Goal: Task Accomplishment & Management: Use online tool/utility

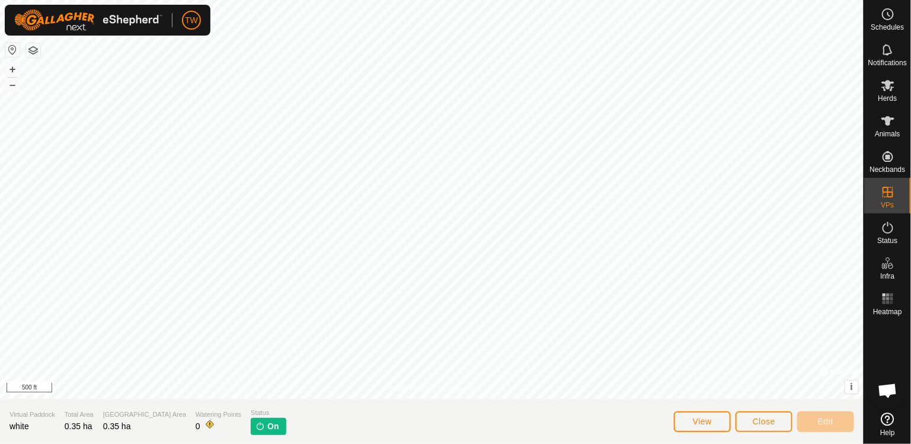
scroll to position [1079, 0]
click at [885, 123] on icon at bounding box center [887, 120] width 13 height 9
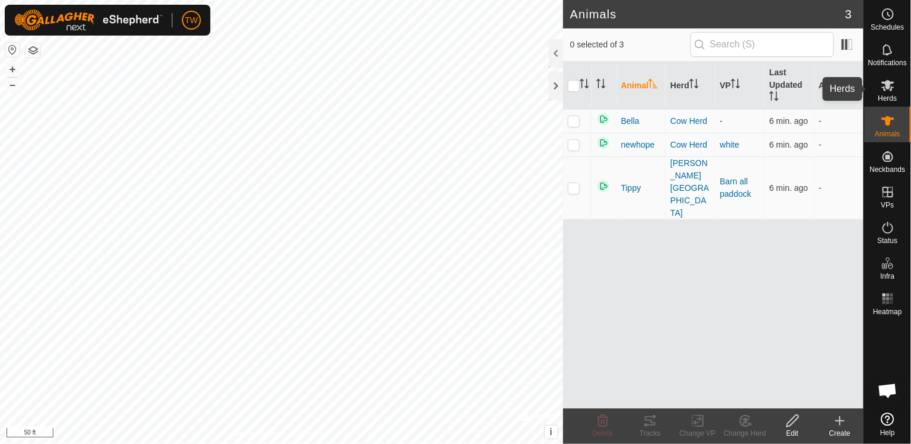
click at [889, 83] on icon at bounding box center [887, 85] width 13 height 11
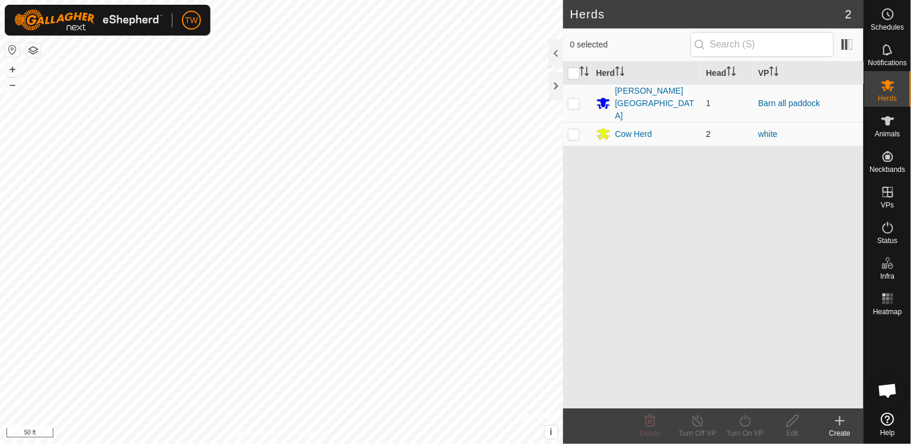
click at [568, 129] on p-checkbox at bounding box center [574, 133] width 12 height 9
checkbox input "true"
click at [745, 418] on icon at bounding box center [745, 421] width 15 height 14
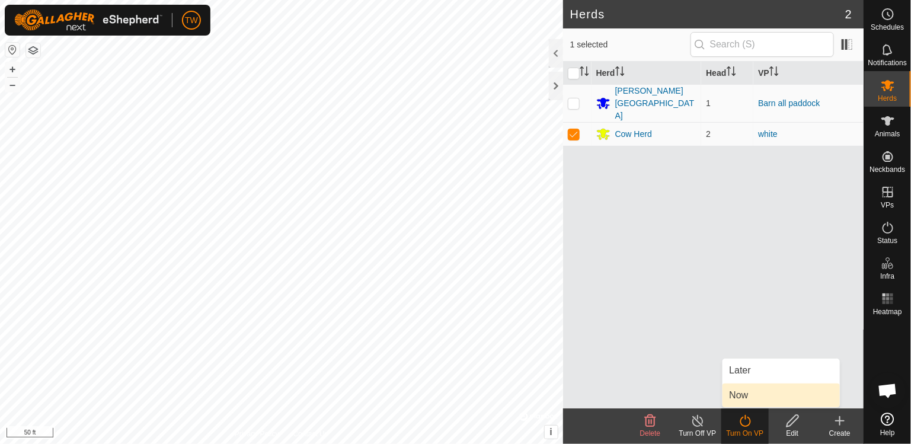
click at [740, 391] on link "Now" at bounding box center [781, 396] width 117 height 24
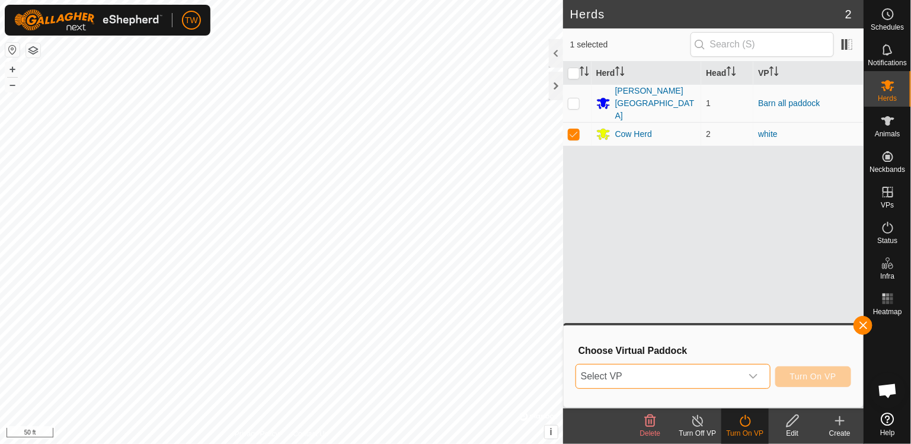
click at [658, 375] on span "Select VP" at bounding box center [658, 377] width 165 height 24
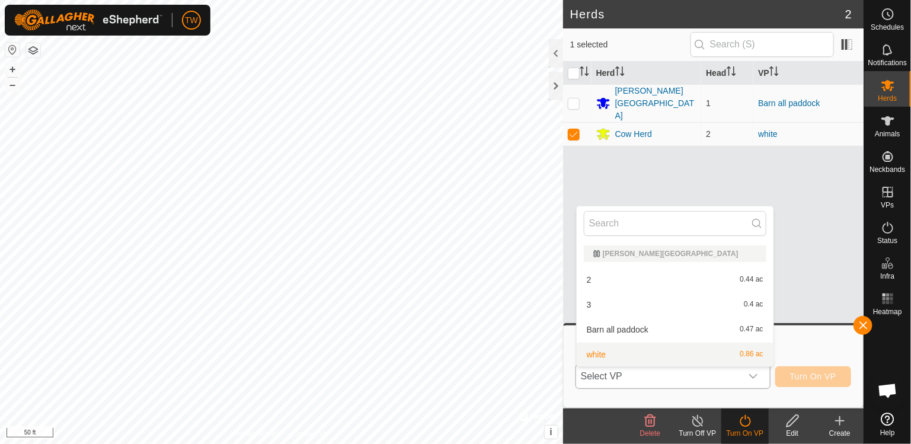
click at [595, 352] on li "white 0.86 ac" at bounding box center [675, 355] width 197 height 24
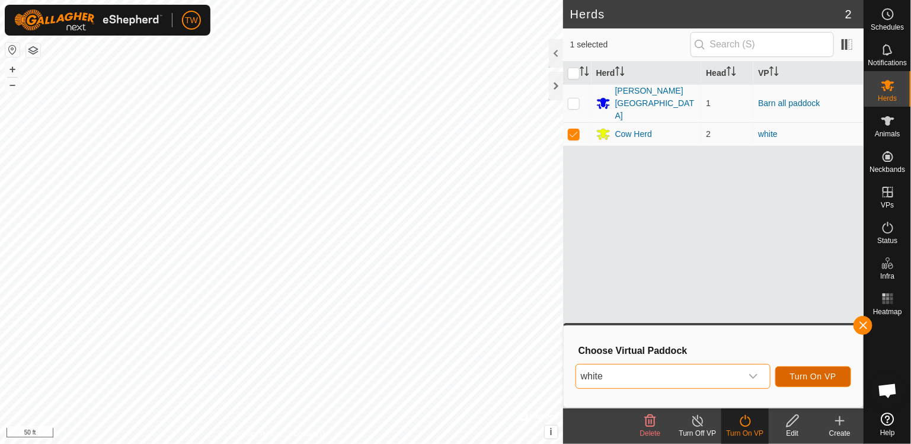
click at [818, 368] on button "Turn On VP" at bounding box center [813, 376] width 76 height 21
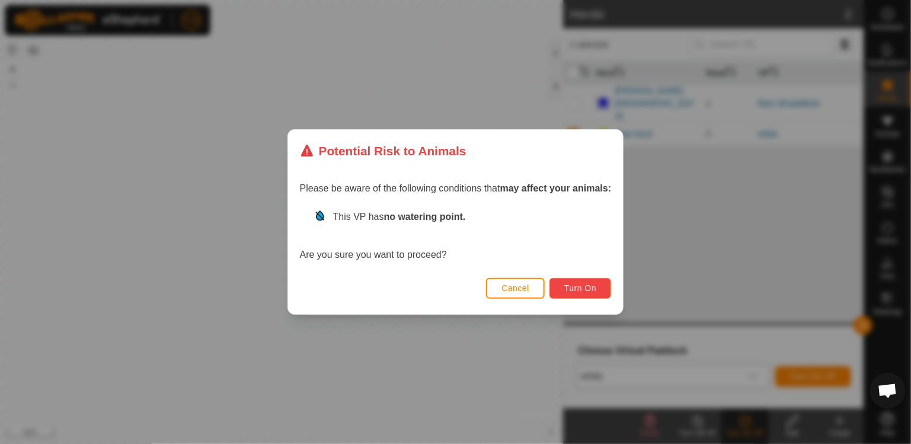
click at [583, 293] on button "Turn On" at bounding box center [581, 288] width 62 height 21
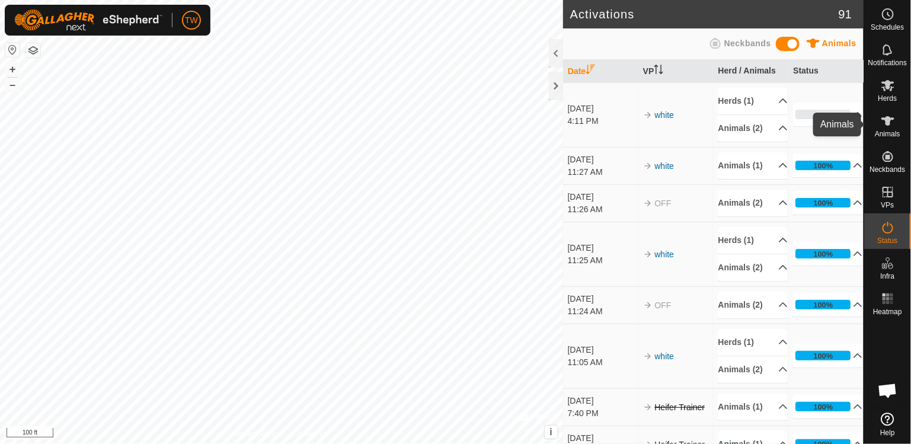
click at [887, 117] on icon at bounding box center [887, 120] width 13 height 9
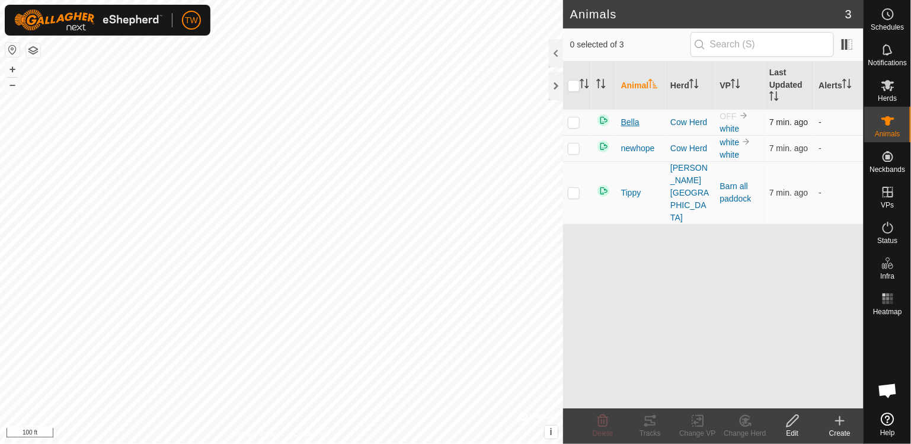
click at [628, 122] on span "Bella" at bounding box center [630, 122] width 18 height 12
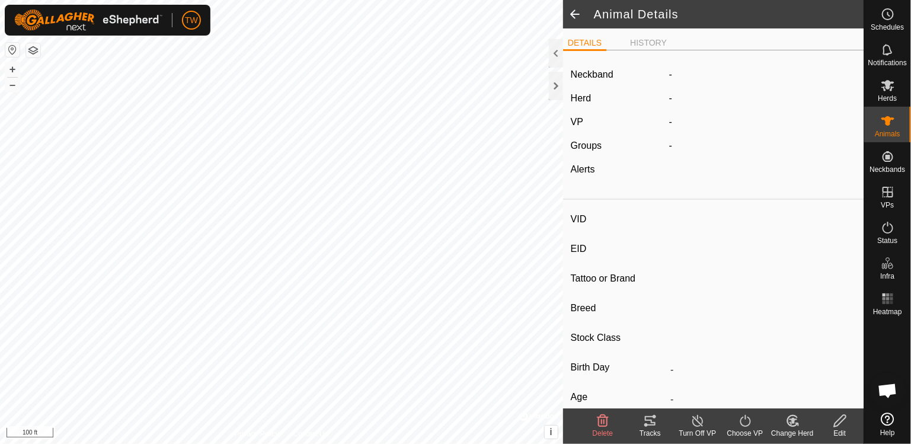
type input "Bella"
type input "-"
type input "Angus-Jersey"
type input "-"
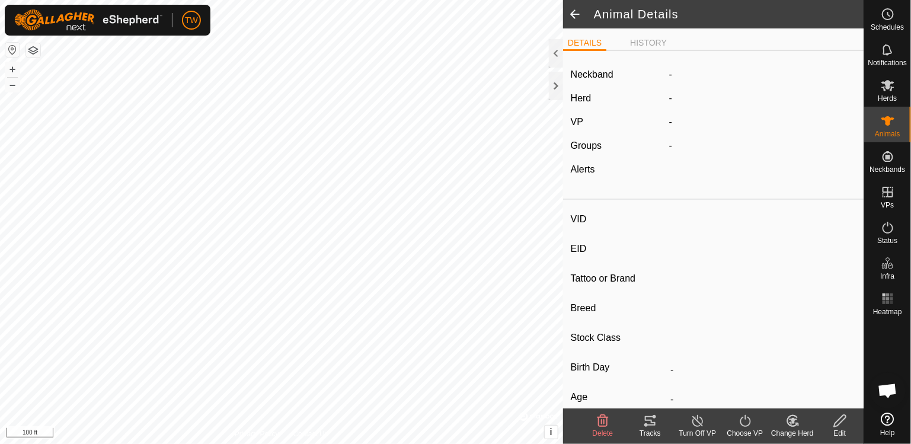
type input "Dry"
type input "0 kg"
type input "-"
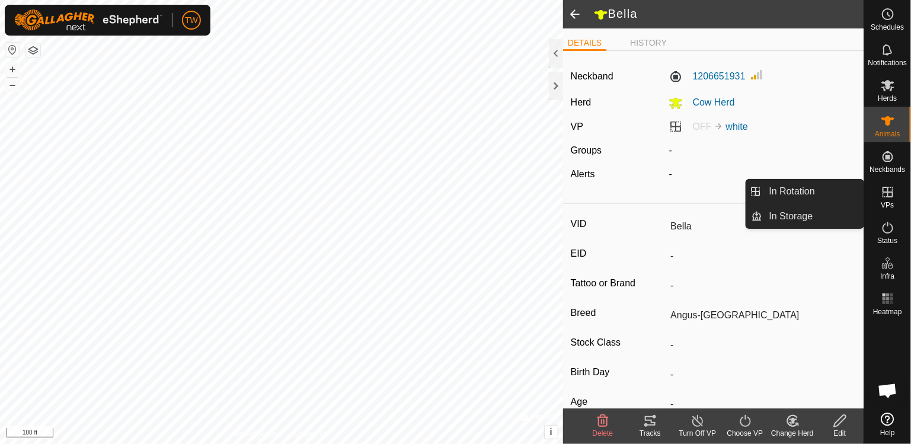
click at [890, 196] on icon at bounding box center [888, 192] width 11 height 11
click at [792, 192] on link "In Rotation" at bounding box center [812, 192] width 101 height 24
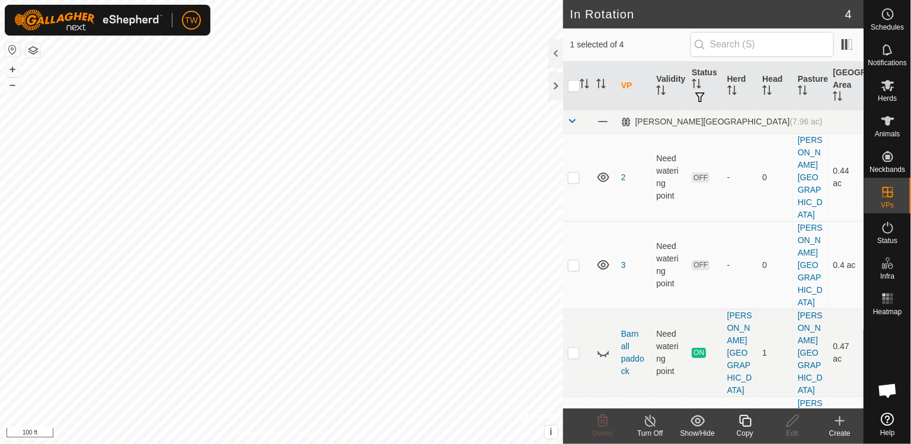
checkbox input "true"
checkbox input "false"
click at [844, 421] on icon at bounding box center [840, 421] width 8 height 0
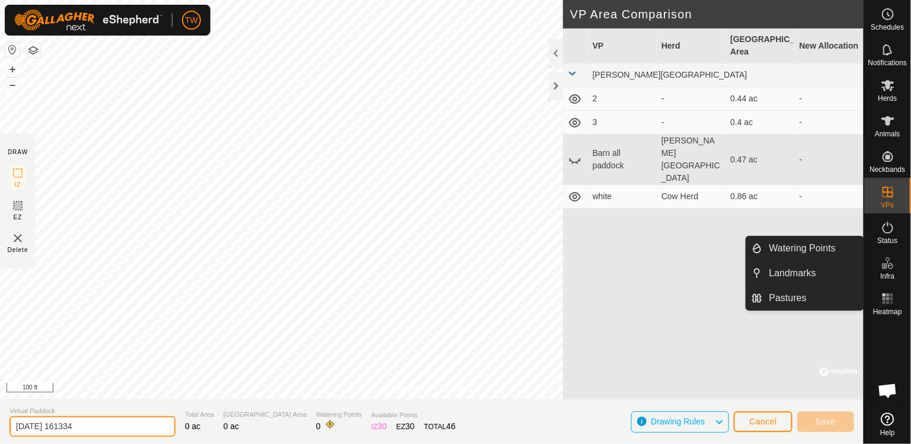
drag, startPoint x: 104, startPoint y: 420, endPoint x: 0, endPoint y: 449, distance: 107.6
click at [0, 443] on html "TW Schedules Notifications Herds Animals Neckbands VPs Status Infra Heatmap Hel…" at bounding box center [455, 222] width 911 height 444
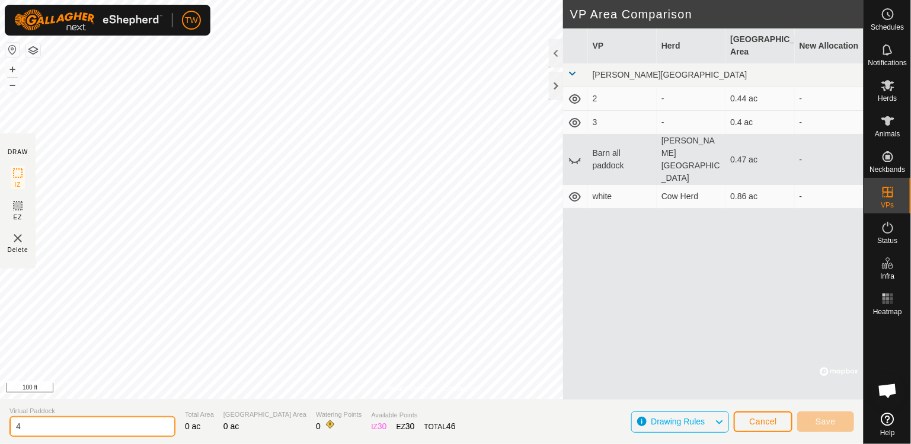
type input "4"
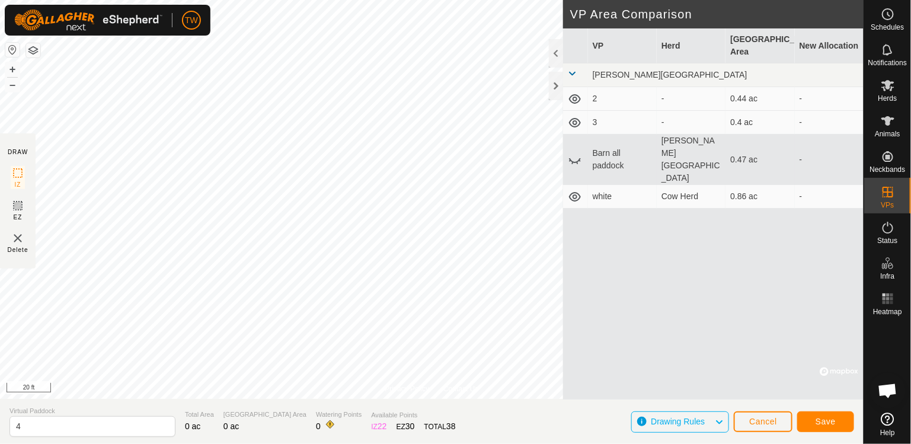
click at [568, 199] on div "Privacy Policy Contact Us + – ⇧ i © Mapbox , © OpenStreetMap , Improve this map…" at bounding box center [432, 222] width 864 height 444
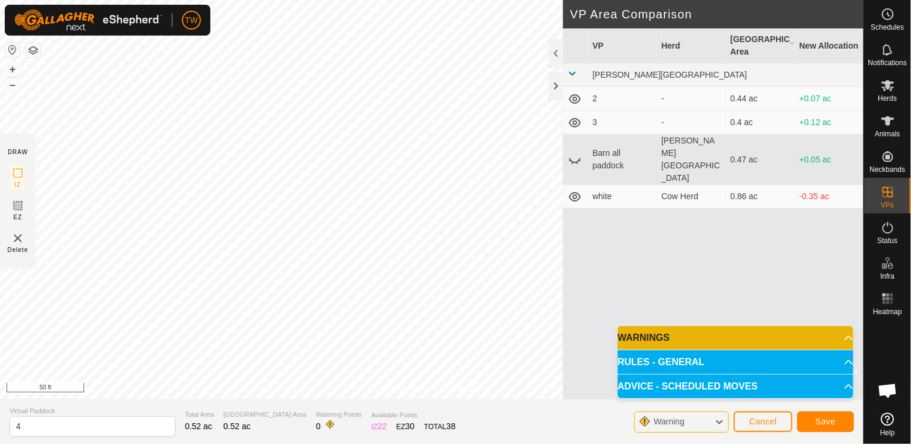
click at [355, 443] on html "TW Schedules Notifications Herds Animals Neckbands VPs Status Infra Heatmap Hel…" at bounding box center [455, 222] width 911 height 444
click at [833, 423] on span "Save" at bounding box center [826, 421] width 20 height 9
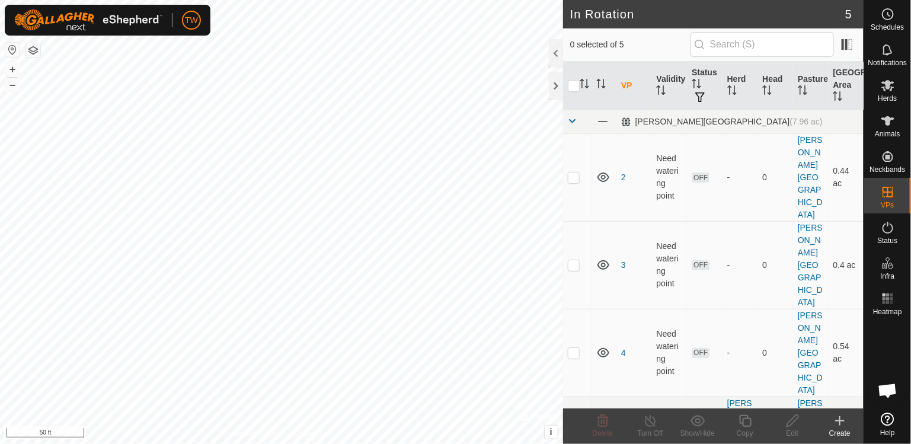
checkbox input "true"
click at [788, 419] on icon at bounding box center [792, 421] width 15 height 14
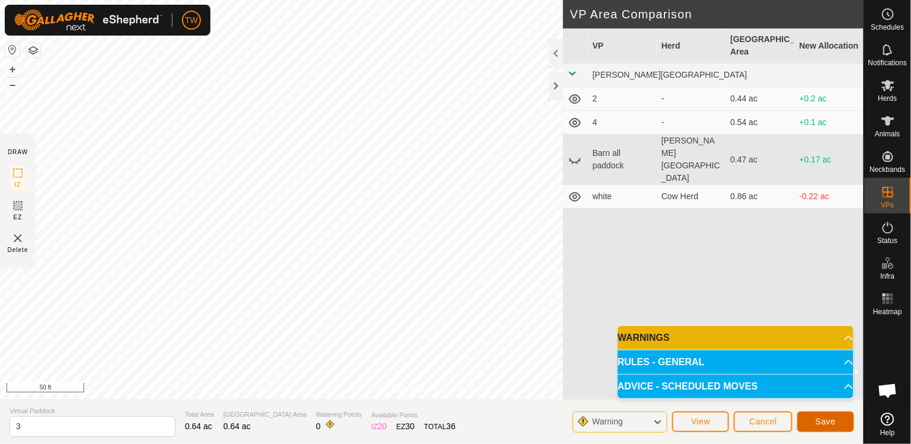
click at [837, 419] on button "Save" at bounding box center [825, 421] width 57 height 21
